Goal: Find specific page/section: Find specific page/section

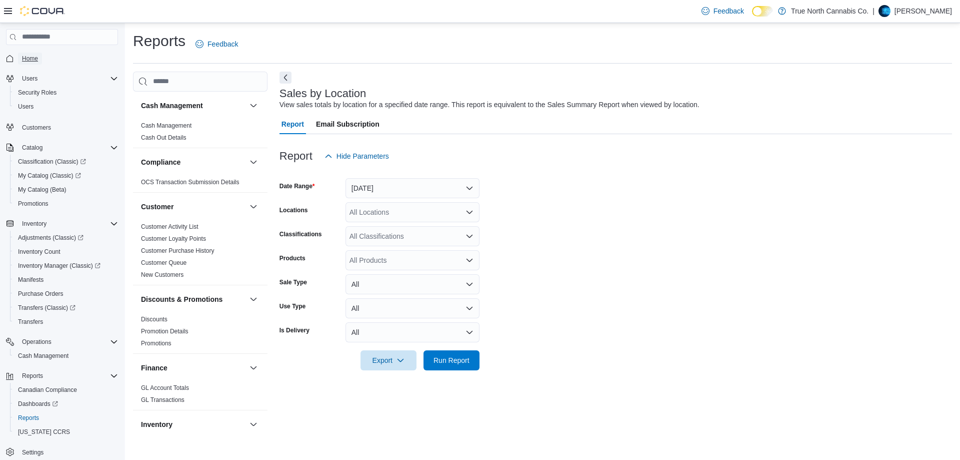
click at [32, 61] on span "Home" at bounding box center [30, 59] width 16 height 8
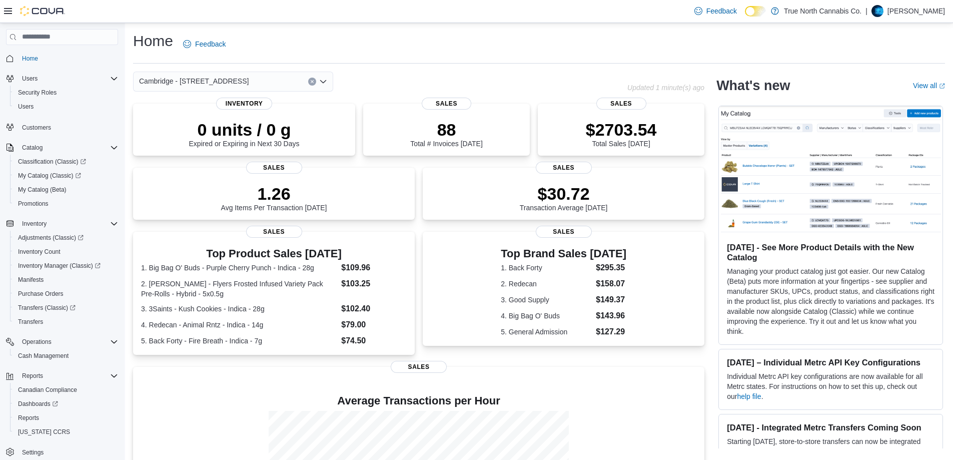
scroll to position [126, 0]
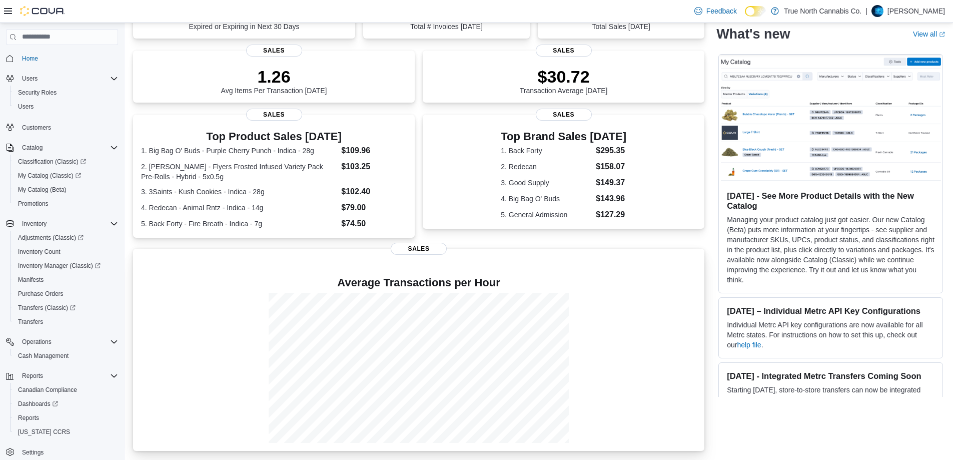
click at [652, 357] on div at bounding box center [418, 368] width 555 height 150
click at [654, 354] on div at bounding box center [418, 368] width 555 height 150
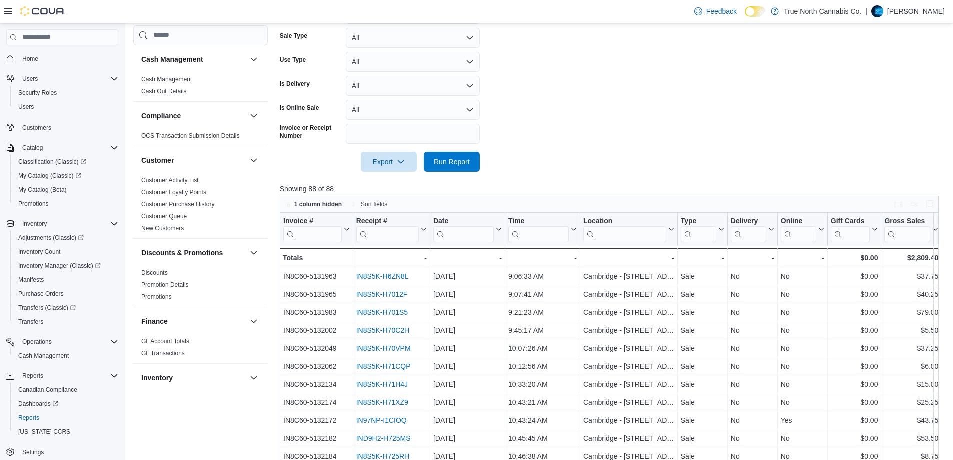
scroll to position [121, 0]
